Goal: Information Seeking & Learning: Learn about a topic

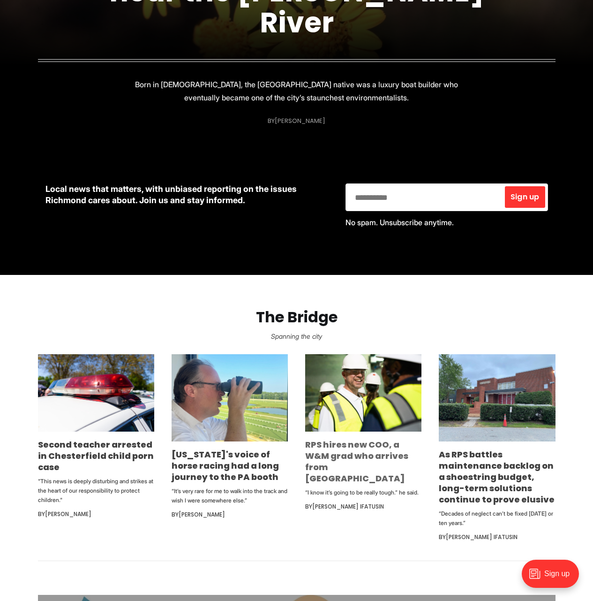
scroll to position [375, 0]
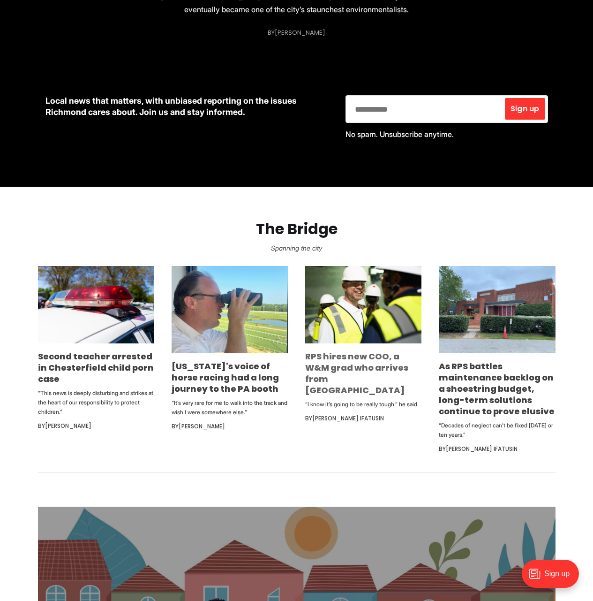
click at [359, 369] on link "RPS hires new COO, a W&M grad who arrives from [GEOGRAPHIC_DATA]" at bounding box center [356, 373] width 103 height 46
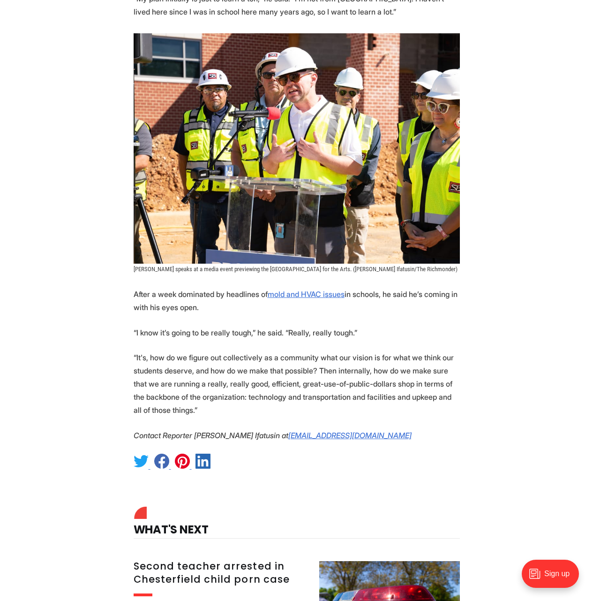
scroll to position [938, 0]
